Goal: Register for event/course

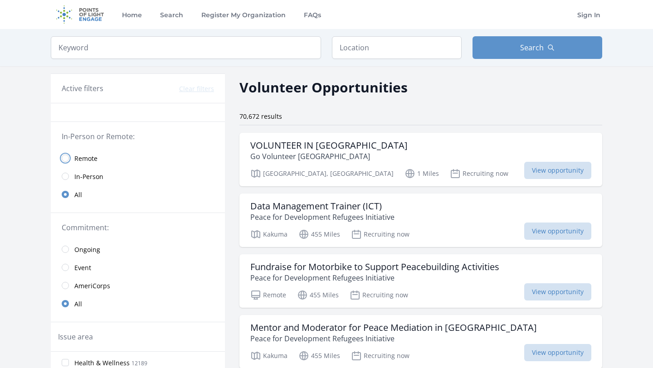
click at [66, 156] on input "radio" at bounding box center [65, 158] width 7 height 7
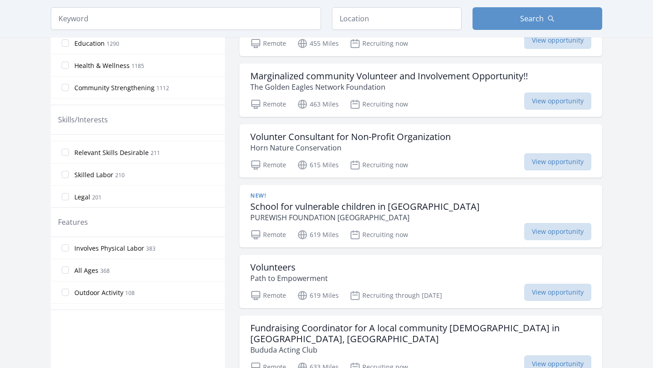
scroll to position [312, 0]
click at [63, 274] on input "All Ages 368" at bounding box center [65, 271] width 7 height 7
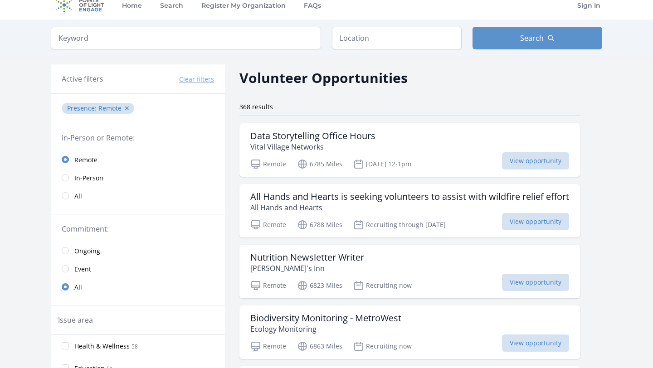
scroll to position [9, 0]
click at [518, 163] on span "View opportunity" at bounding box center [535, 161] width 67 height 17
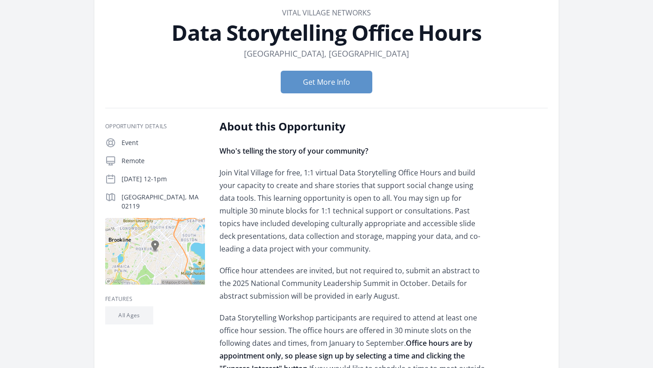
scroll to position [62, 0]
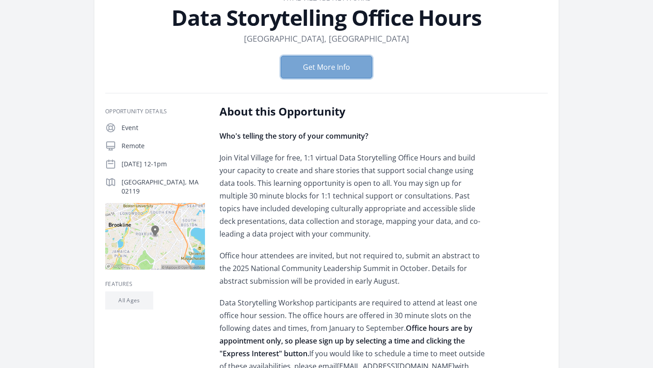
click at [324, 74] on button "Get More Info" at bounding box center [327, 67] width 92 height 23
